Goal: Information Seeking & Learning: Learn about a topic

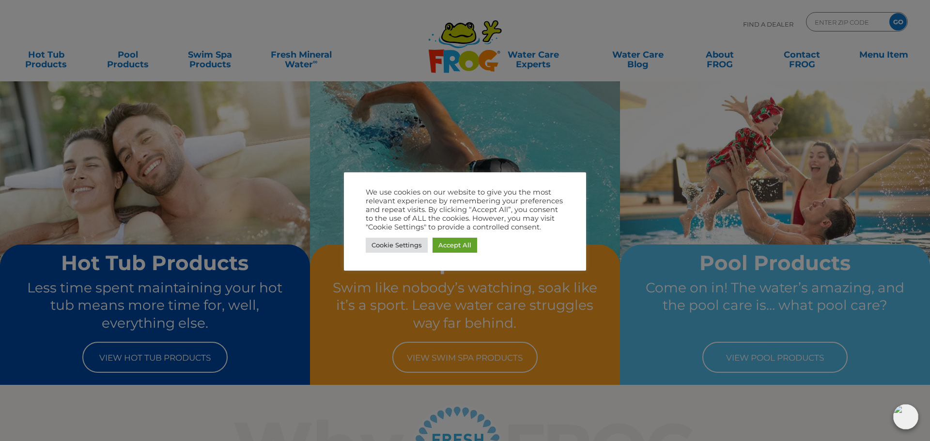
click at [656, 270] on div at bounding box center [465, 220] width 930 height 441
click at [394, 249] on link "Cookie Settings" at bounding box center [397, 245] width 62 height 15
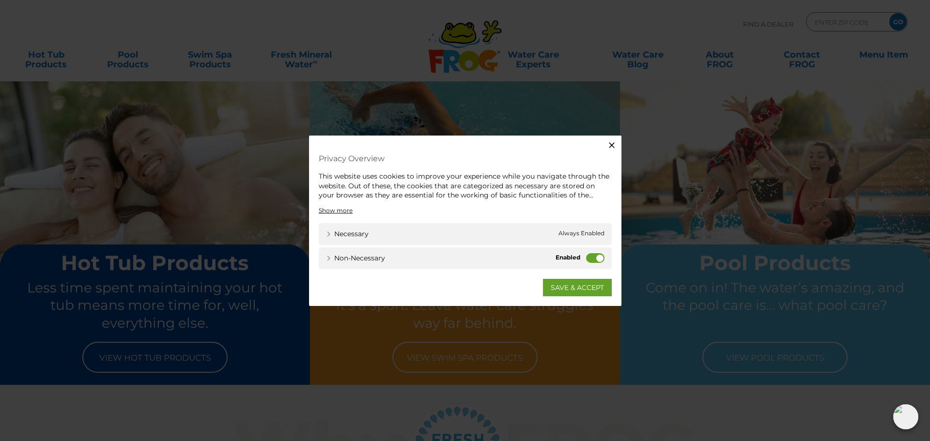
drag, startPoint x: 591, startPoint y: 261, endPoint x: 585, endPoint y: 268, distance: 8.9
click at [591, 261] on label "Non-necessary" at bounding box center [595, 258] width 18 height 10
click at [0, 0] on input "Non-necessary" at bounding box center [0, 0] width 0 height 0
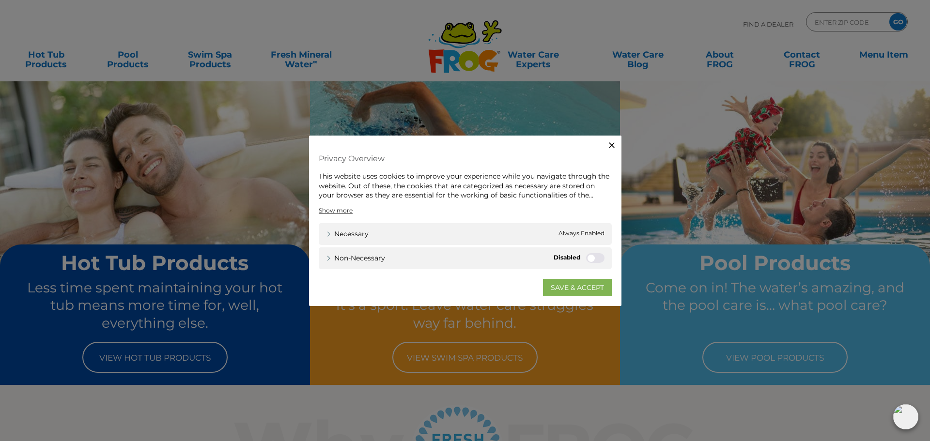
click at [579, 286] on link "SAVE & ACCEPT" at bounding box center [577, 287] width 69 height 17
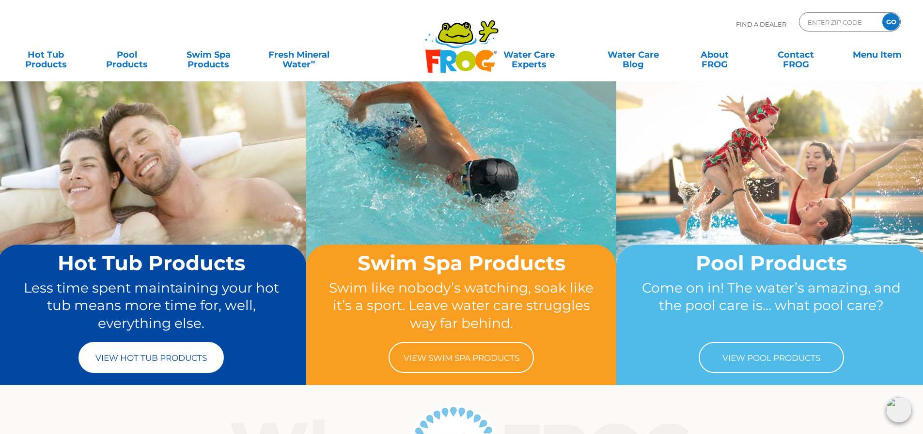
click at [158, 363] on link "View Hot Tub Products" at bounding box center [151, 357] width 145 height 31
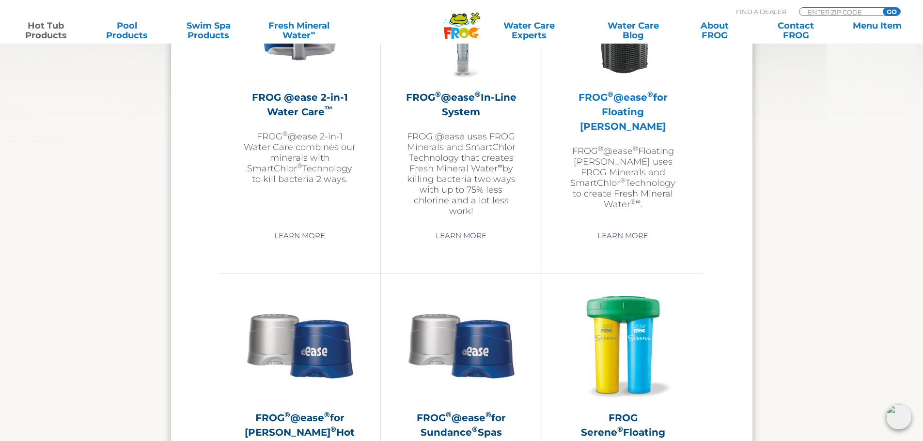
scroll to position [1163, 0]
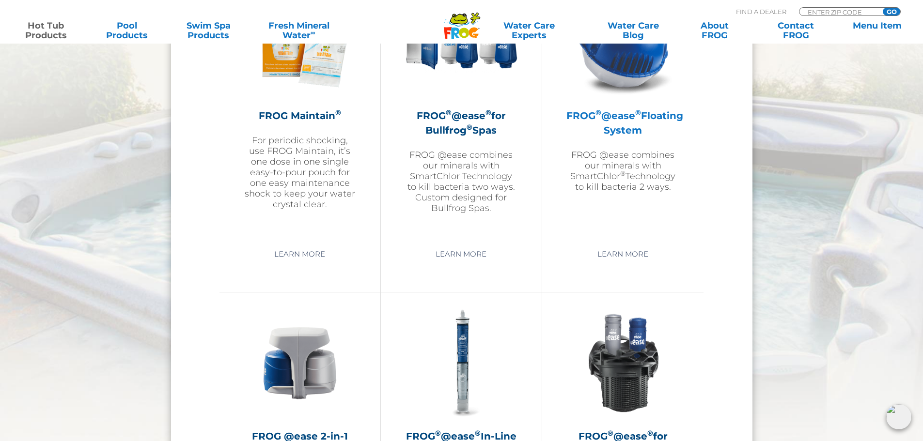
click at [632, 126] on h2 "FROG ® @ease ® Floating System" at bounding box center [623, 123] width 113 height 29
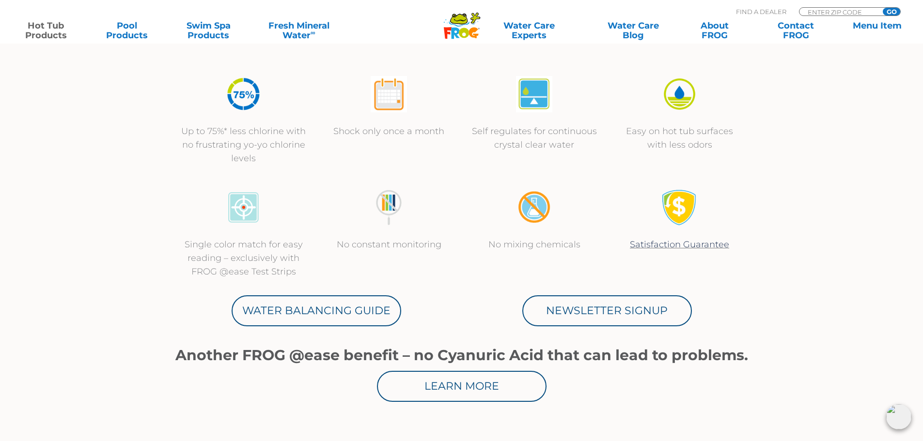
scroll to position [485, 0]
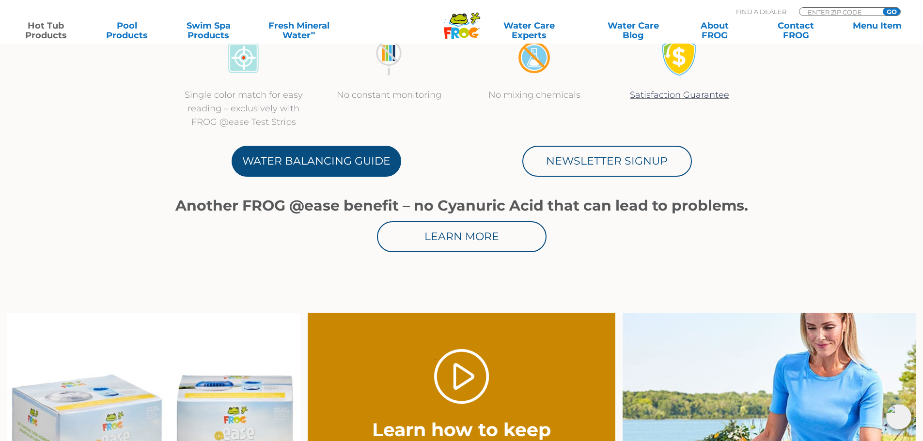
click at [324, 158] on link "Water Balancing Guide" at bounding box center [317, 161] width 170 height 31
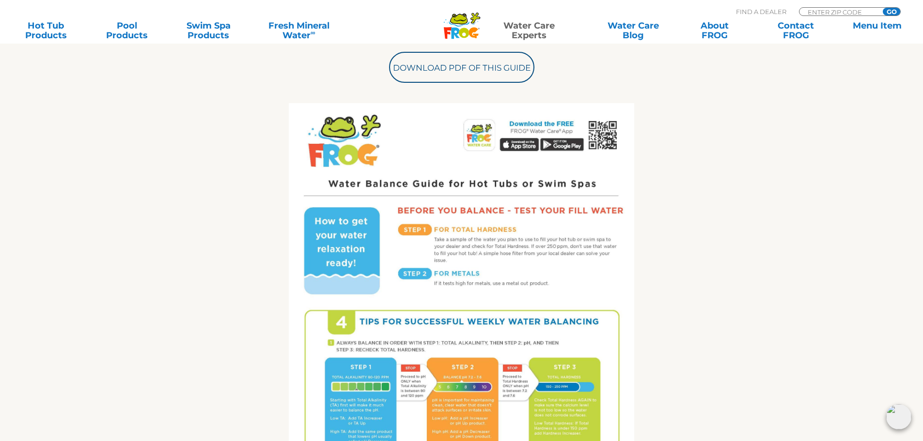
scroll to position [194, 0]
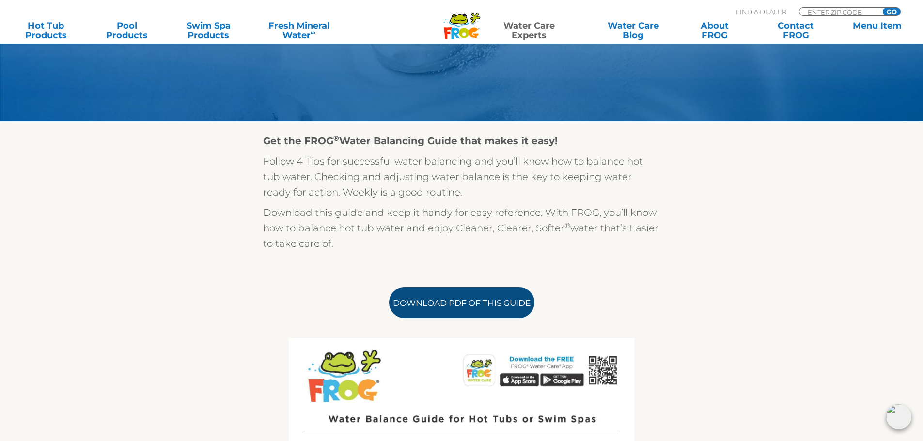
click at [466, 301] on link "Download PDF of this Guide" at bounding box center [461, 302] width 145 height 31
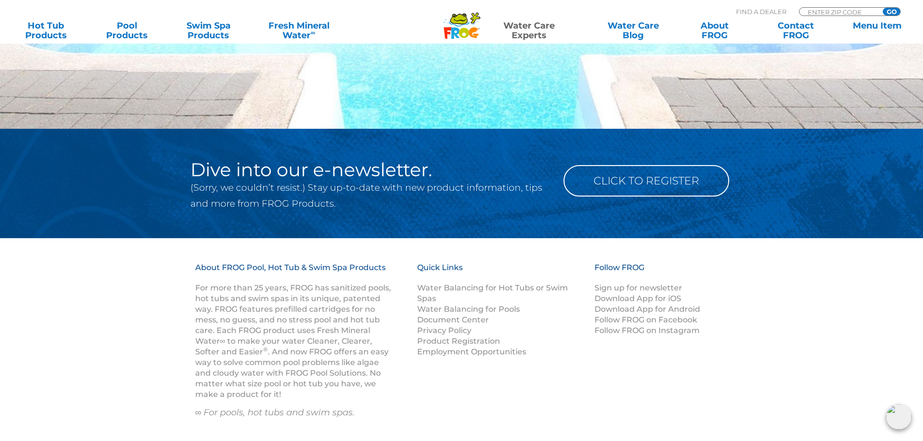
scroll to position [1309, 0]
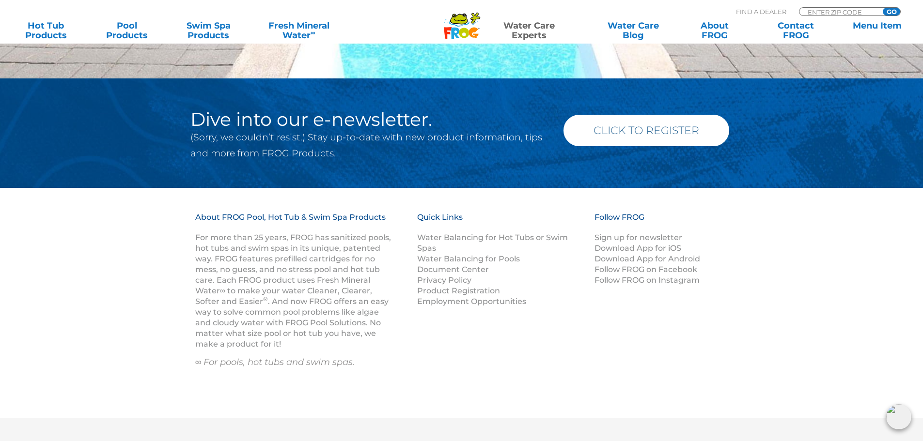
click at [633, 126] on link "Click to Register" at bounding box center [647, 131] width 166 height 32
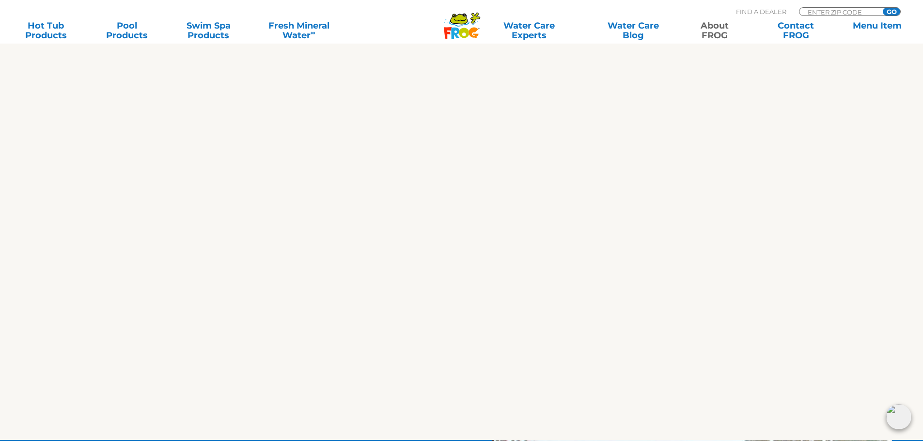
scroll to position [1066, 0]
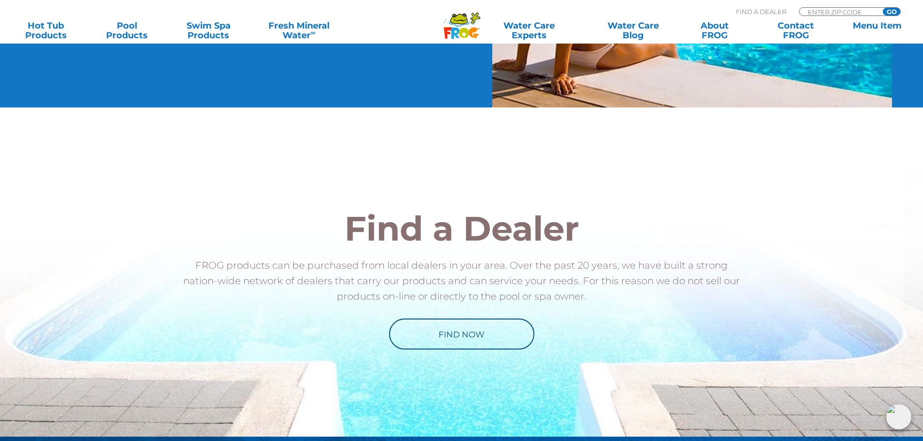
scroll to position [169, 0]
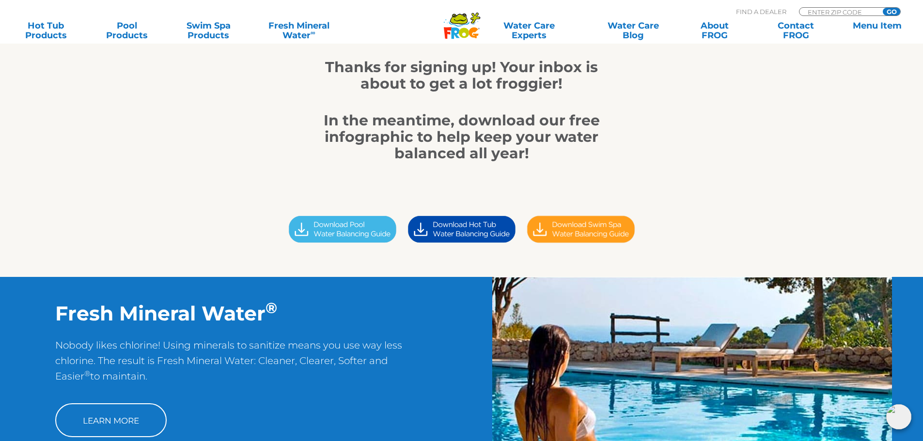
click at [463, 24] on icon ".st130{clip-path:url(#SVGID_2_);fill-rule:evenodd;clip-rule:evenodd;fill:#C3CC0…" at bounding box center [461, 25] width 37 height 27
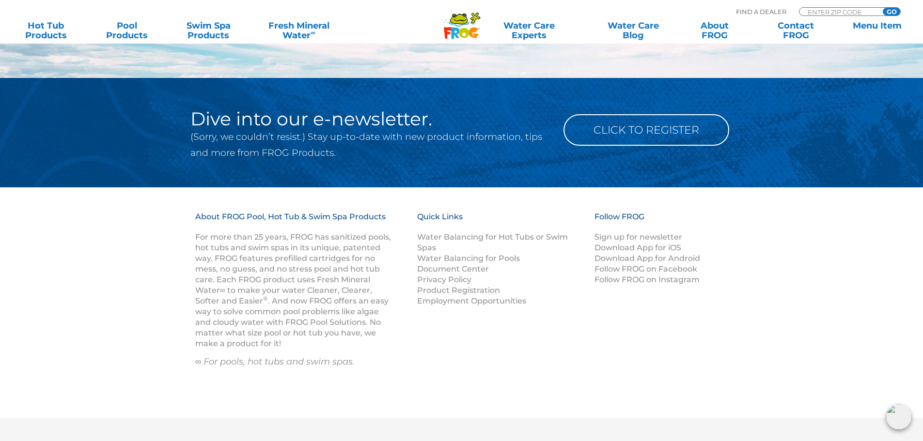
scroll to position [1212, 0]
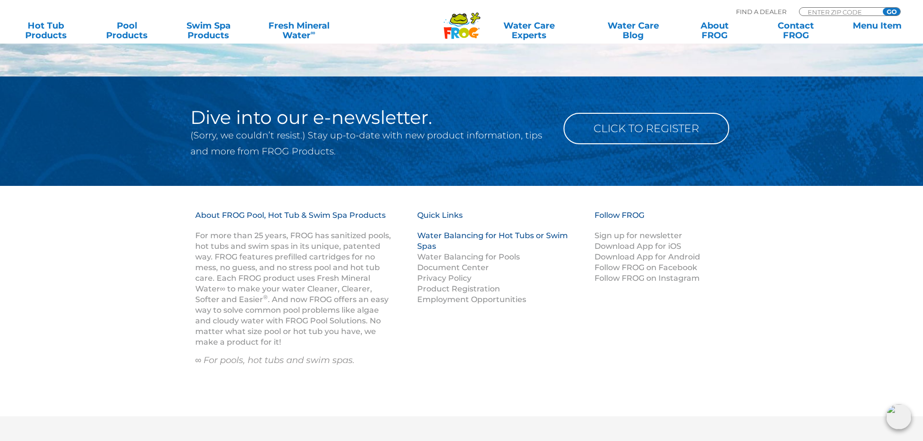
click at [533, 237] on link "Water Balancing for Hot Tubs or Swim Spas" at bounding box center [492, 241] width 151 height 20
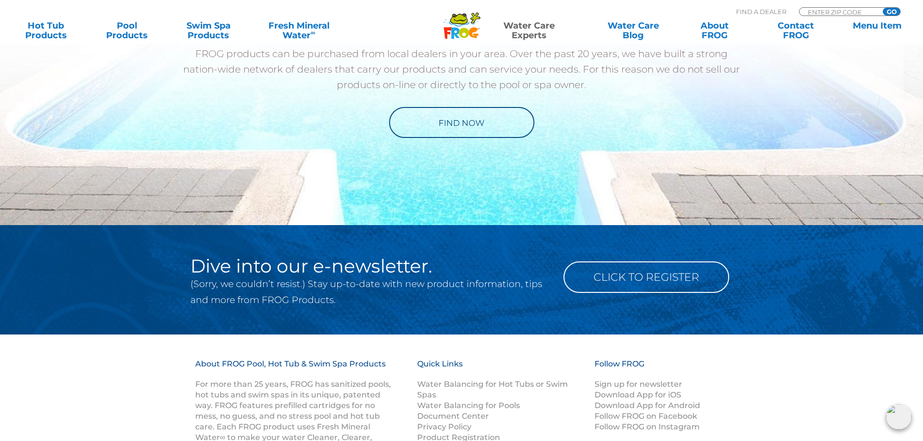
scroll to position [969, 0]
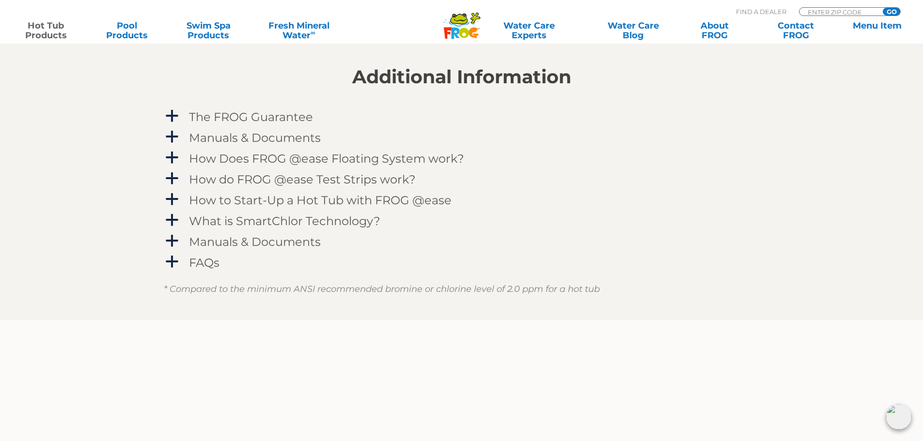
scroll to position [1018, 0]
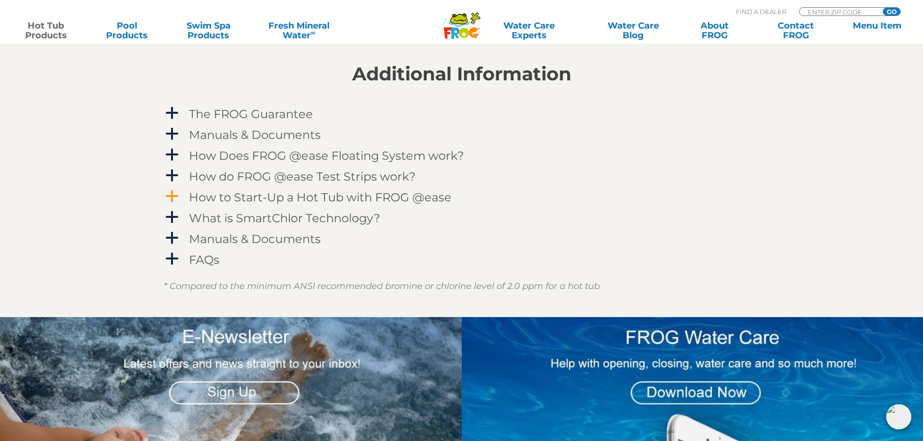
click at [172, 197] on span "a" at bounding box center [172, 196] width 15 height 15
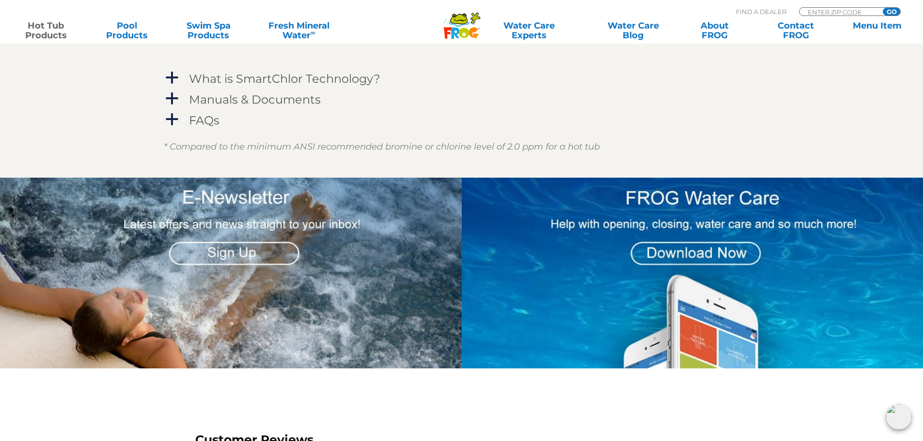
scroll to position [1405, 0]
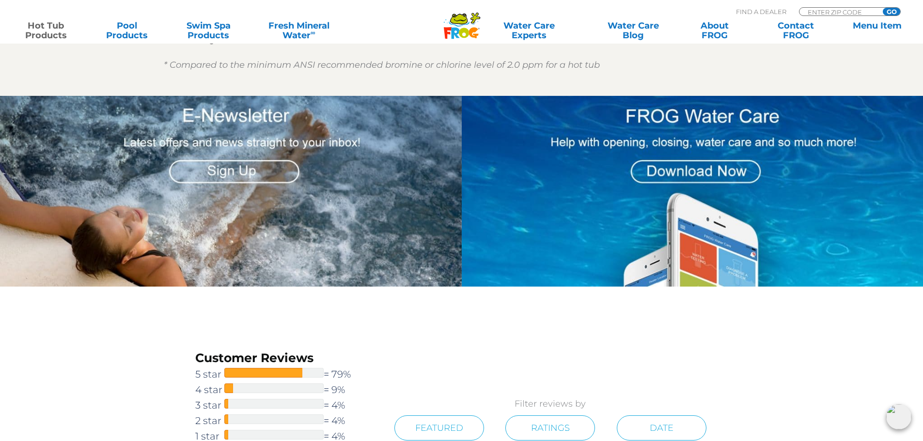
click at [707, 172] on img at bounding box center [693, 191] width 462 height 191
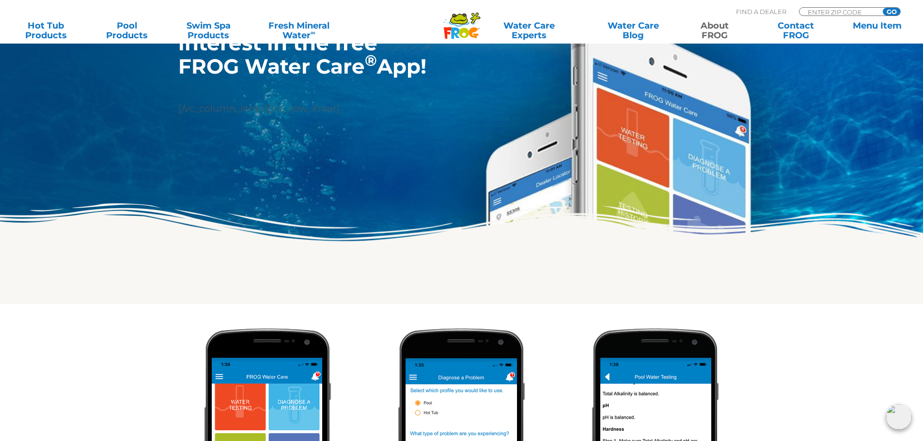
scroll to position [145, 0]
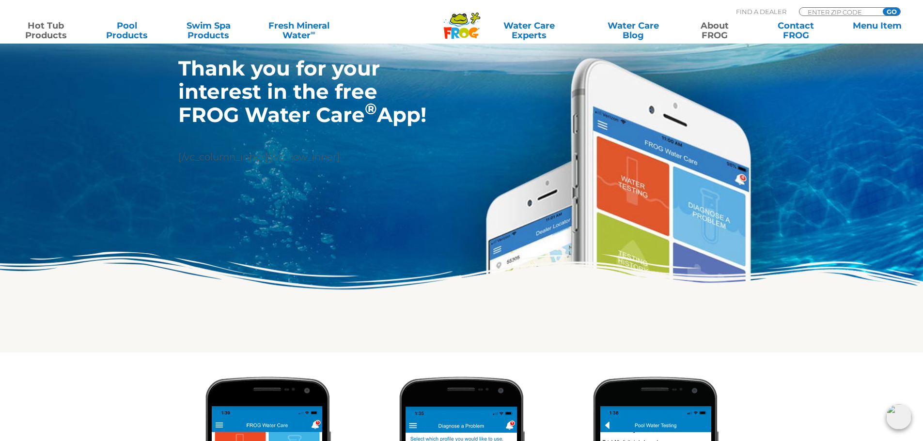
click at [53, 31] on link "Hot Tub Products" at bounding box center [46, 30] width 72 height 19
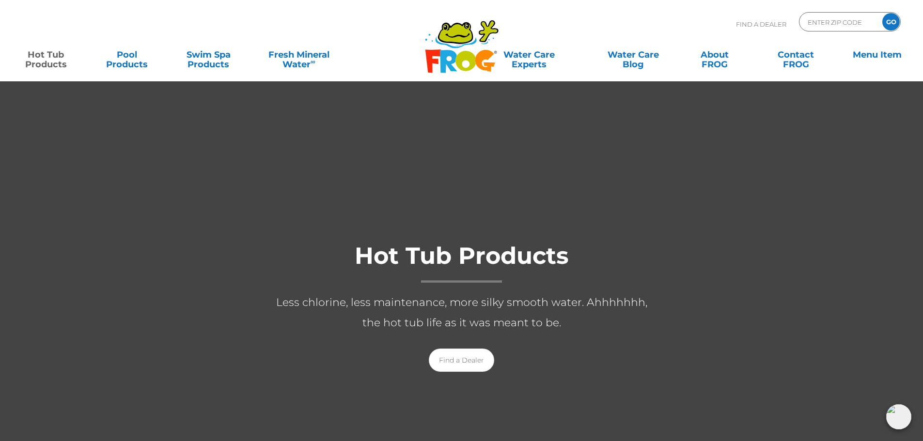
click at [281, 330] on p "Less chlorine, less maintenance, more silky smooth water. Ahhhhhhh, the hot tub…" at bounding box center [462, 313] width 388 height 41
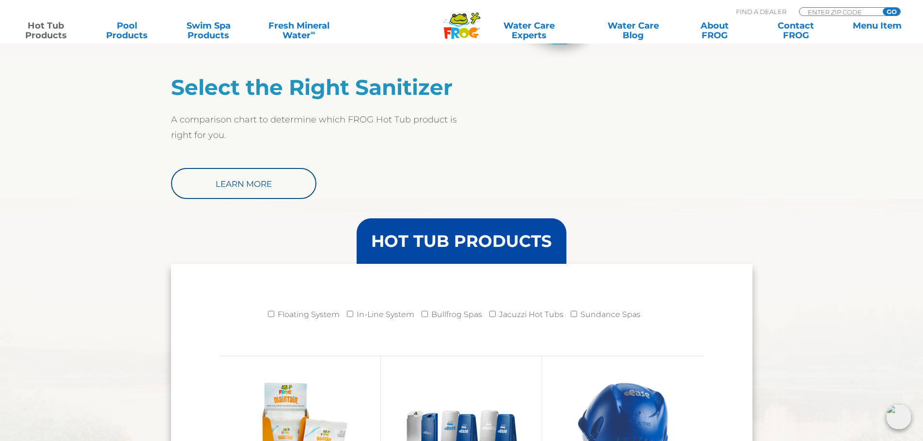
scroll to position [678, 0]
